Goal: Information Seeking & Learning: Learn about a topic

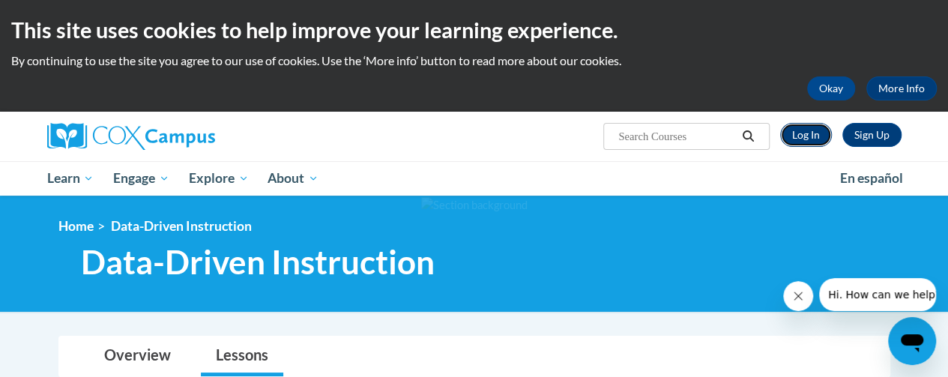
click at [805, 133] on link "Log In" at bounding box center [806, 135] width 52 height 24
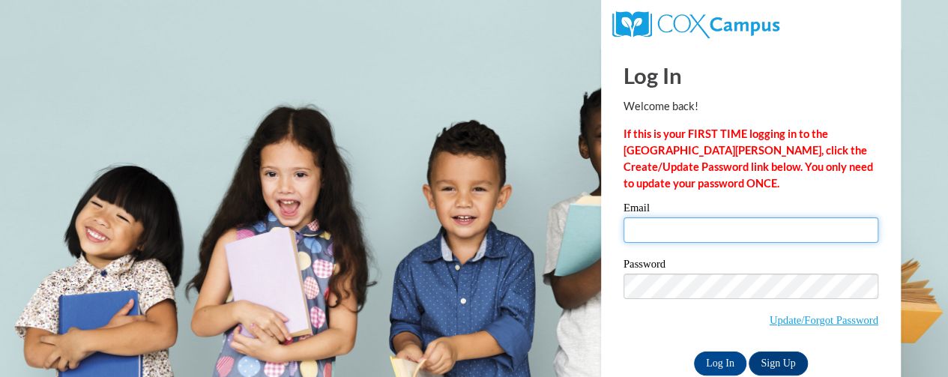
click at [655, 235] on input "Email" at bounding box center [750, 229] width 255 height 25
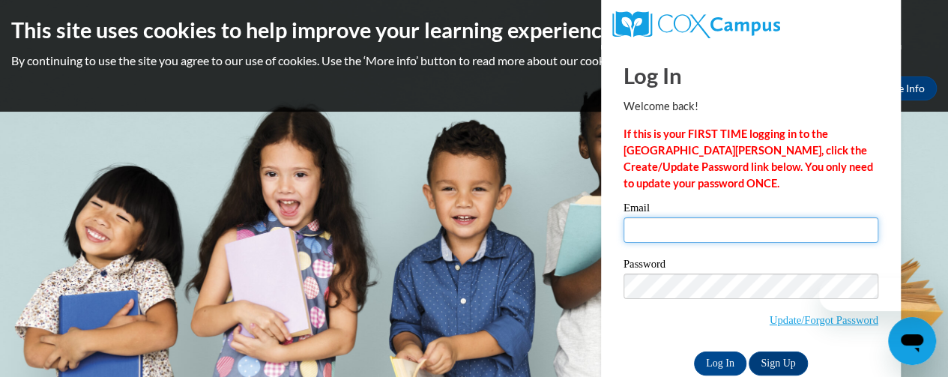
type input "lori.helmke@rusd.org"
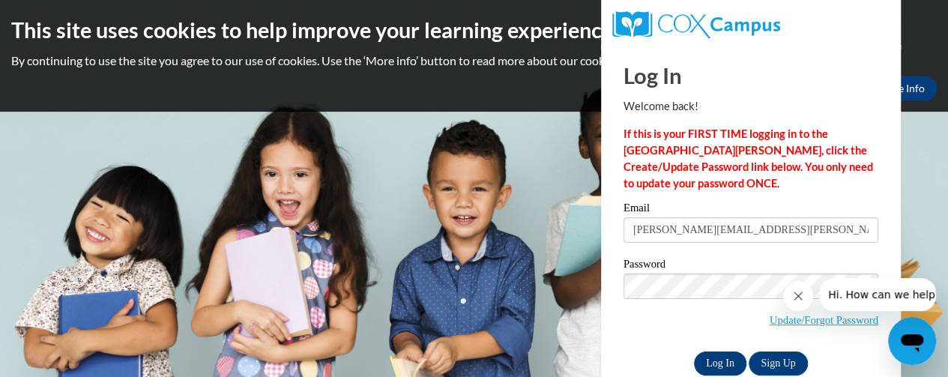
click at [709, 355] on input "Log In" at bounding box center [720, 363] width 52 height 24
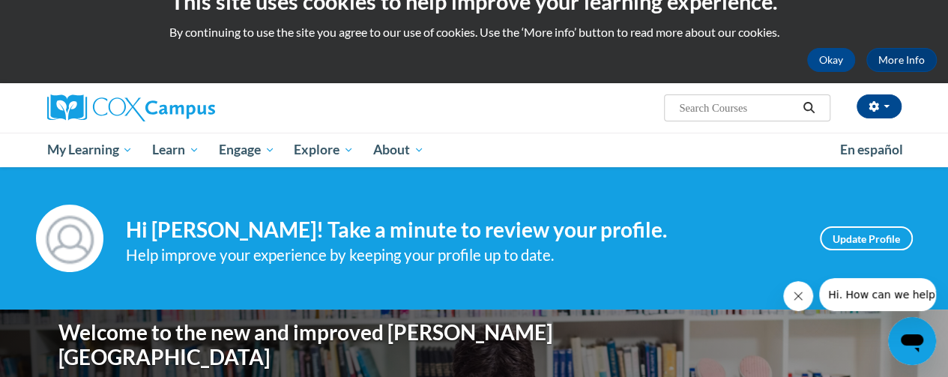
scroll to position [66, 0]
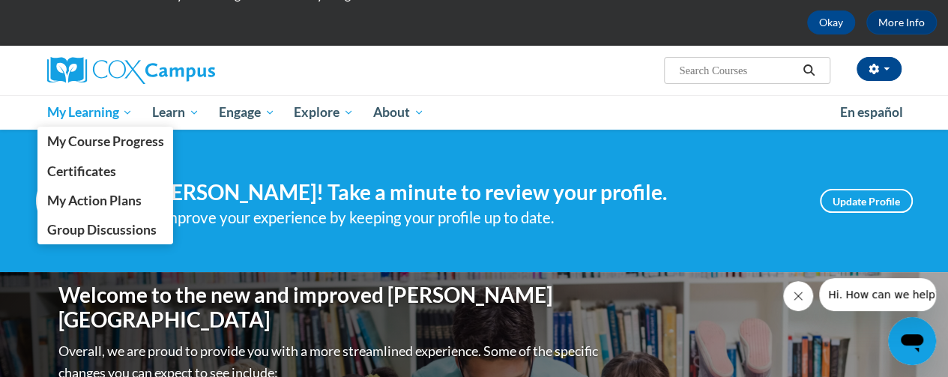
click at [109, 105] on span "My Learning" at bounding box center [89, 112] width 86 height 18
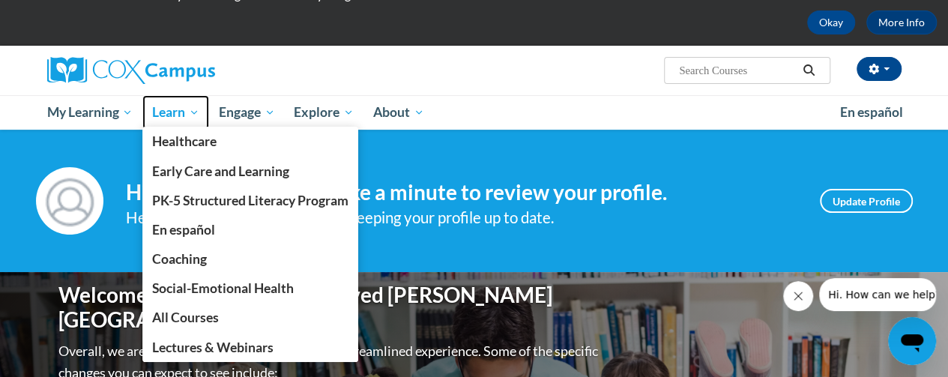
click at [178, 115] on span "Learn" at bounding box center [175, 112] width 47 height 18
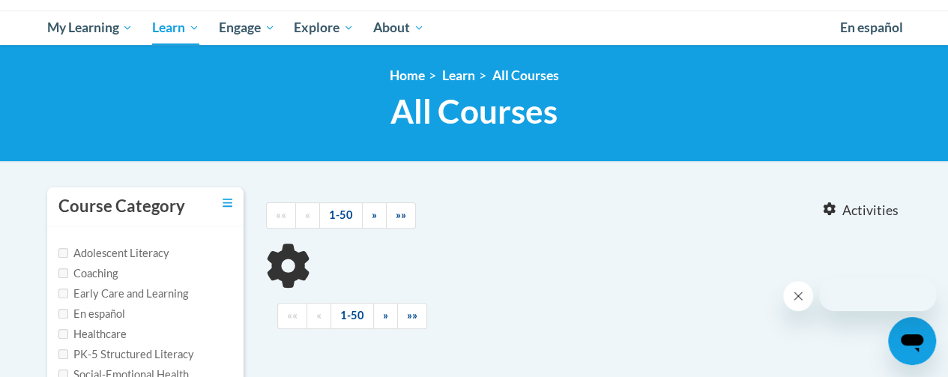
scroll to position [166, 0]
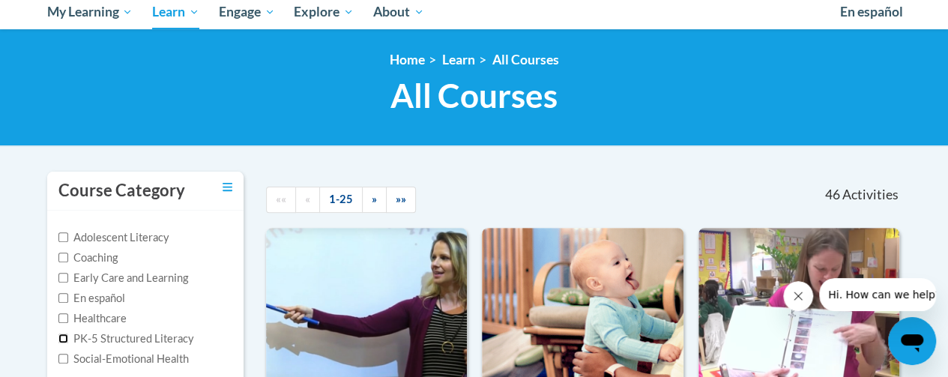
click at [67, 338] on input "PK-5 Structured Literacy" at bounding box center [63, 338] width 10 height 10
checkbox input "true"
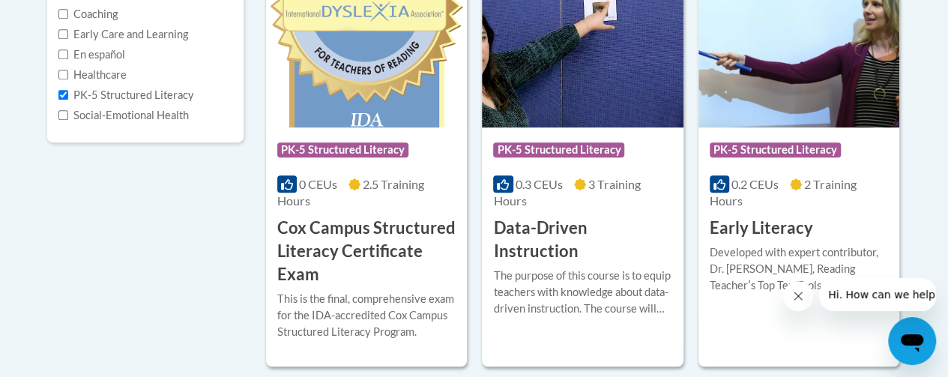
scroll to position [415, 0]
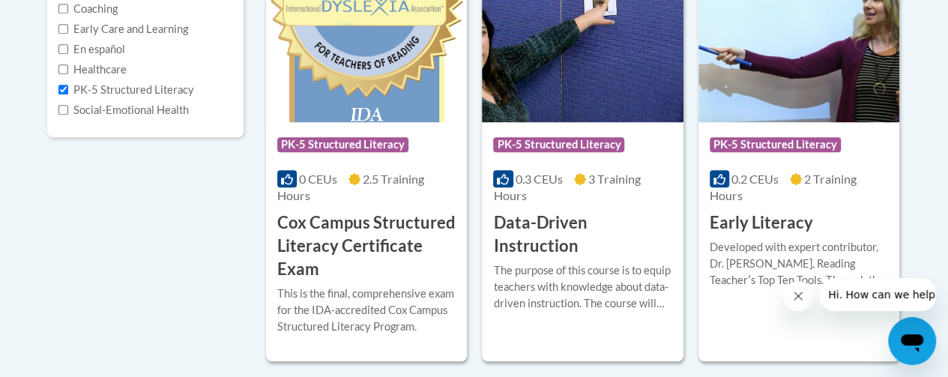
click at [569, 294] on div "The purpose of this course is to equip teachers with knowledge about data-drive…" at bounding box center [582, 292] width 178 height 61
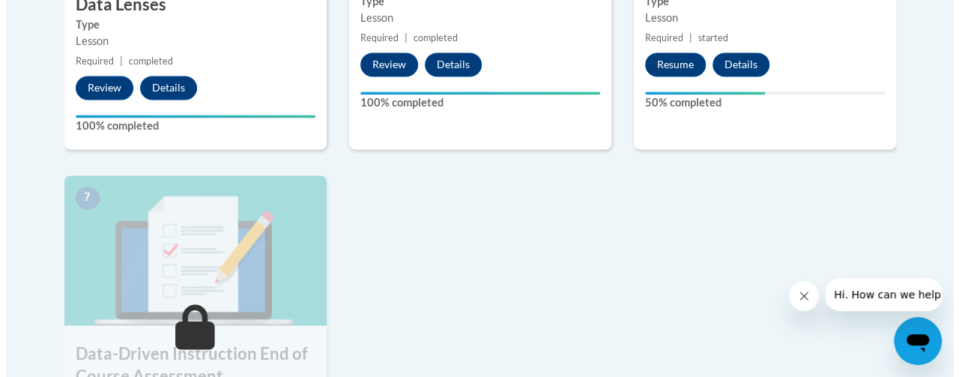
scroll to position [1060, 0]
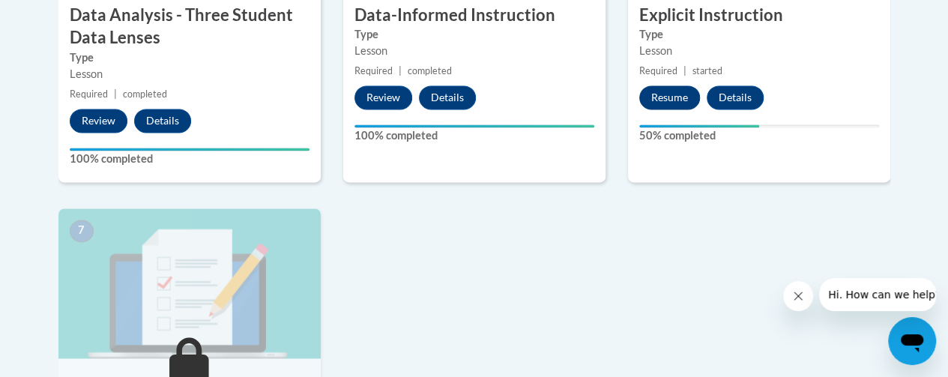
click at [669, 93] on button "Resume" at bounding box center [669, 97] width 61 height 24
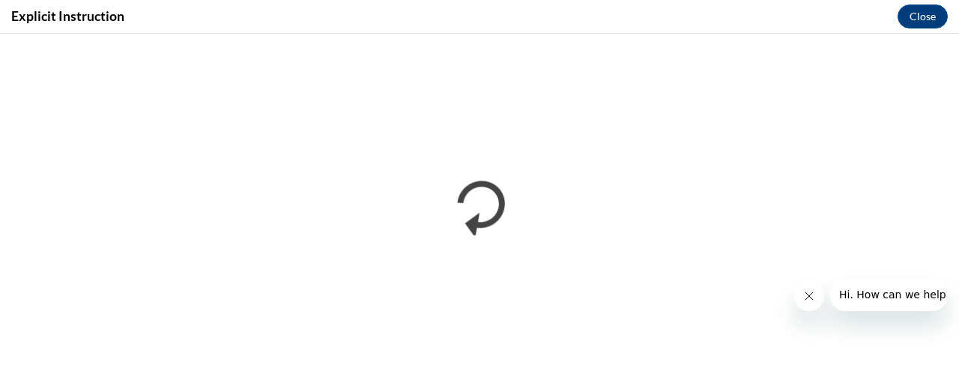
scroll to position [0, 0]
click at [802, 301] on icon "Close message from company" at bounding box center [808, 296] width 12 height 12
